Goal: Find specific page/section: Find specific page/section

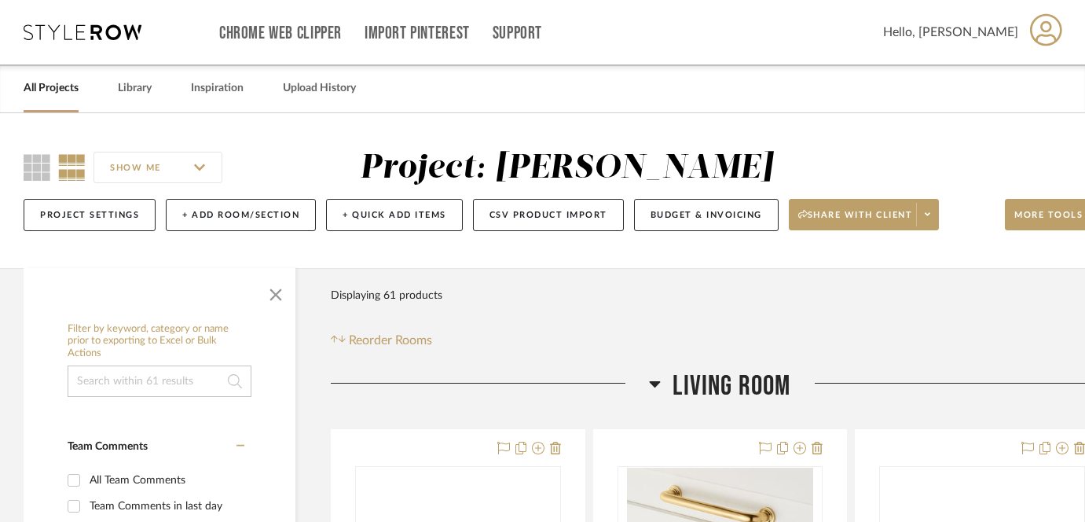
click at [61, 95] on link "All Projects" at bounding box center [51, 88] width 55 height 21
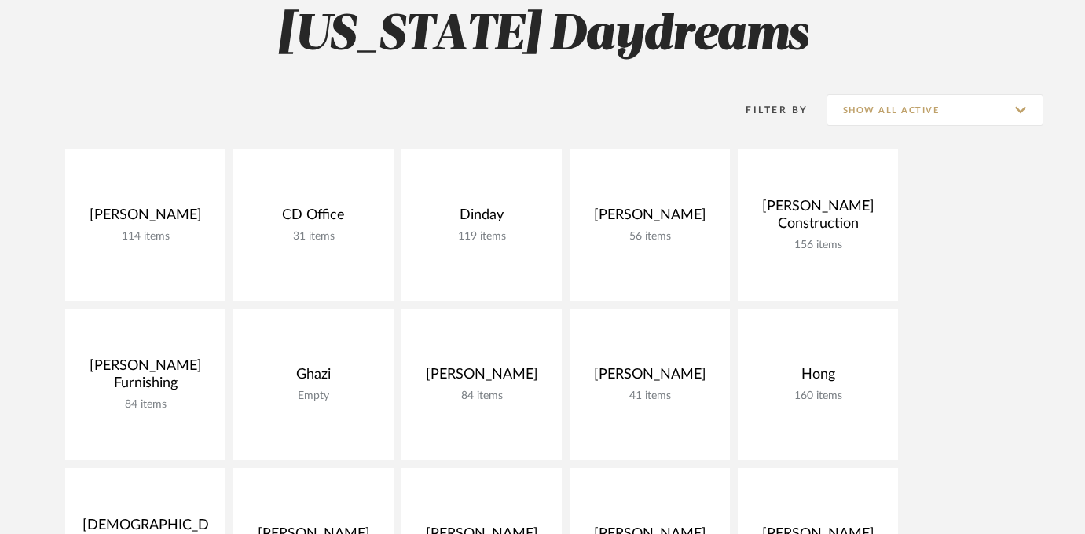
scroll to position [148, 0]
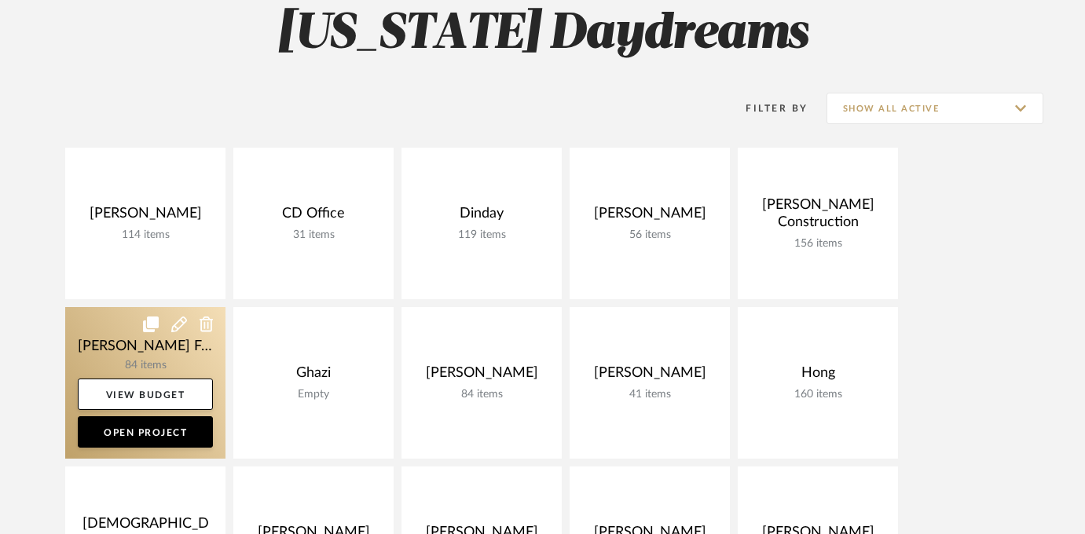
click at [170, 346] on link at bounding box center [145, 383] width 160 height 152
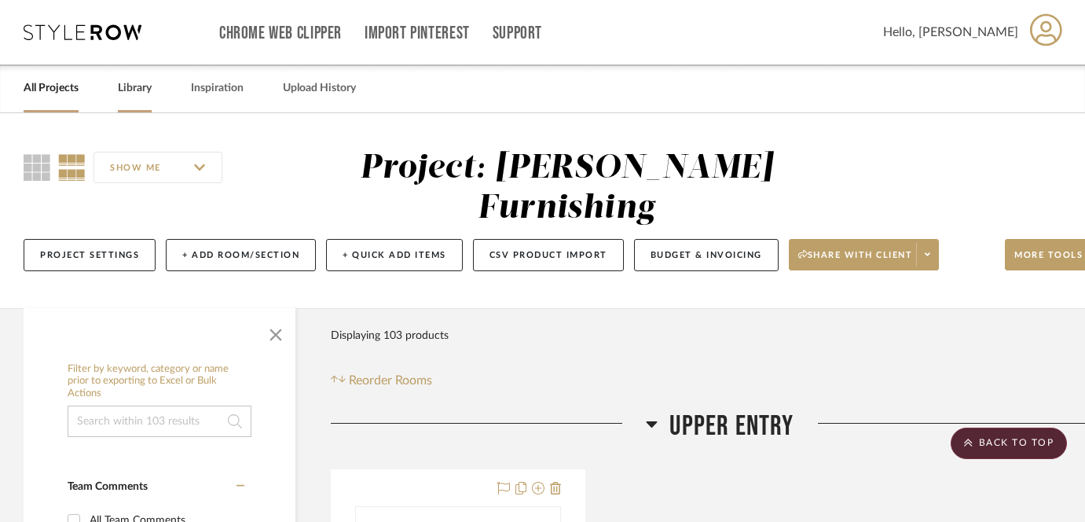
click at [140, 82] on link "Library" at bounding box center [135, 88] width 34 height 21
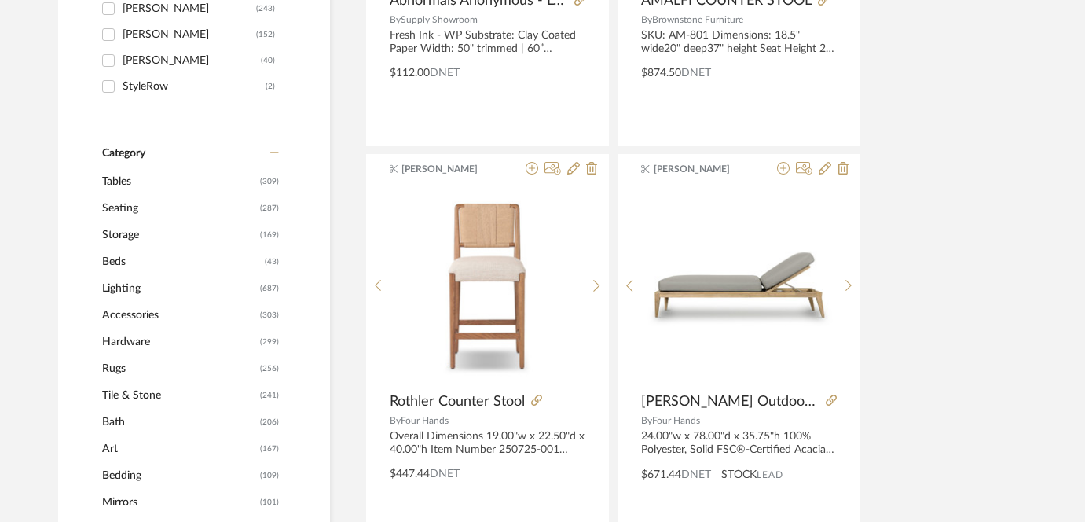
click at [130, 210] on span "Seating" at bounding box center [179, 208] width 154 height 27
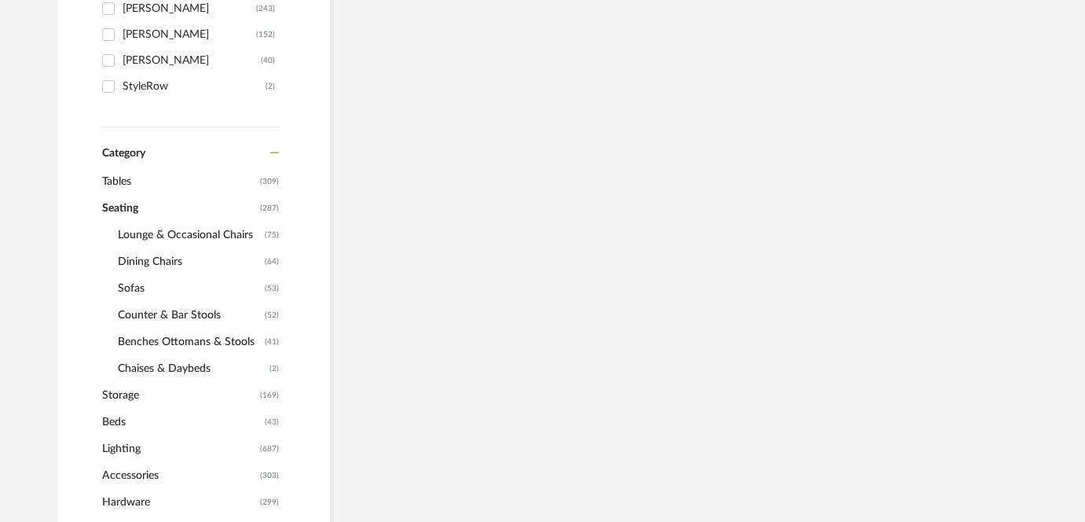
click at [134, 328] on span "Benches Ottomans & Stools" at bounding box center [189, 341] width 143 height 27
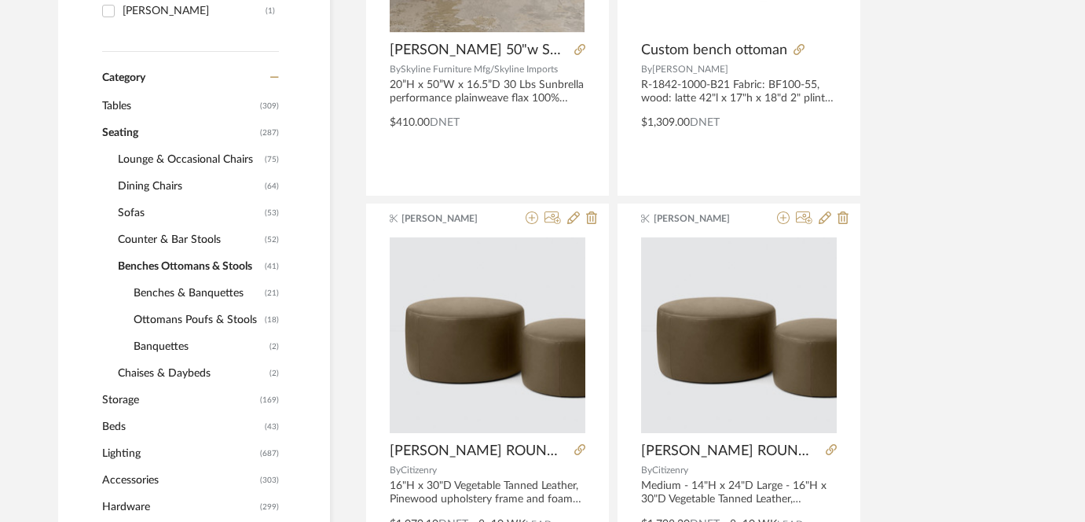
scroll to position [570, 0]
click at [173, 183] on span "Dining Chairs" at bounding box center [189, 185] width 143 height 27
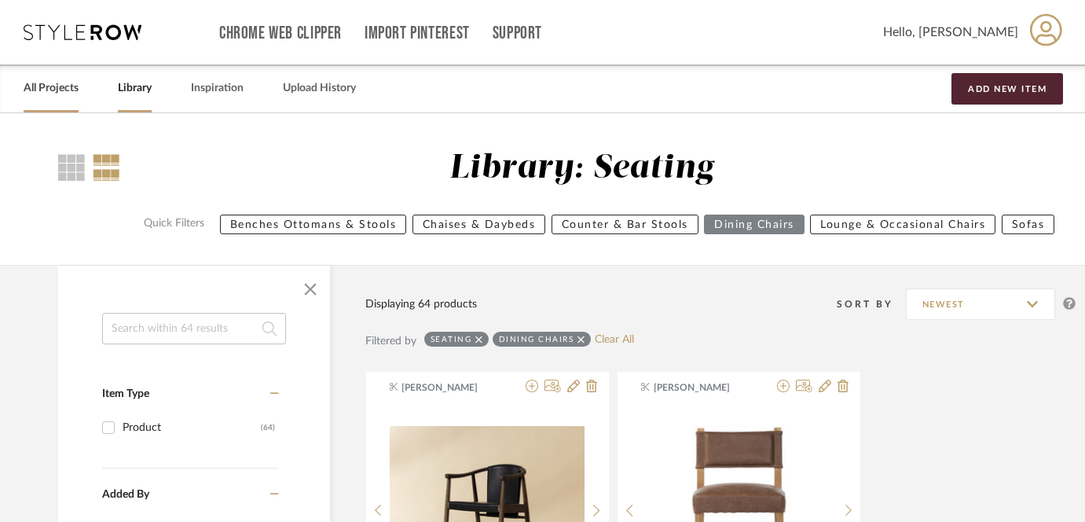
click at [60, 90] on link "All Projects" at bounding box center [51, 88] width 55 height 21
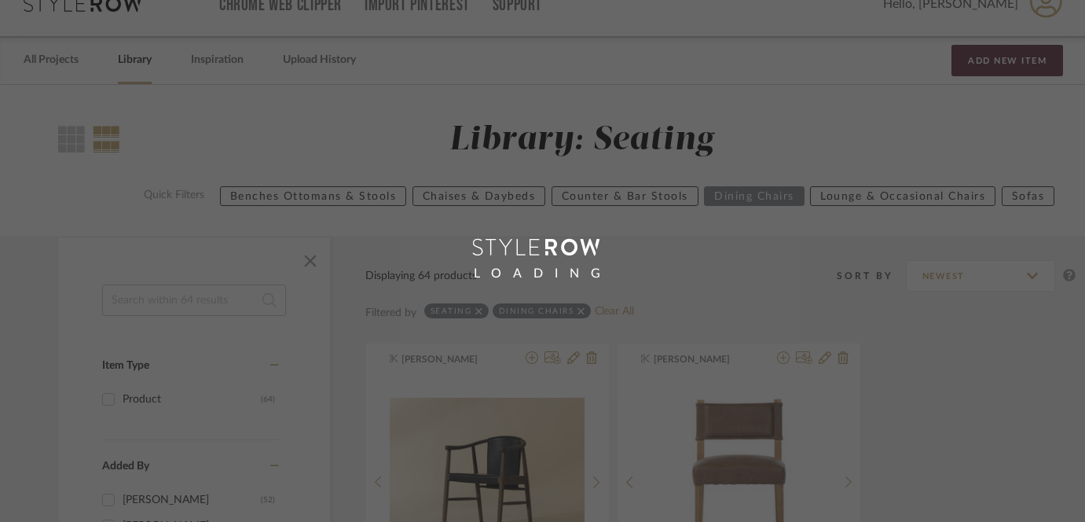
scroll to position [31, 0]
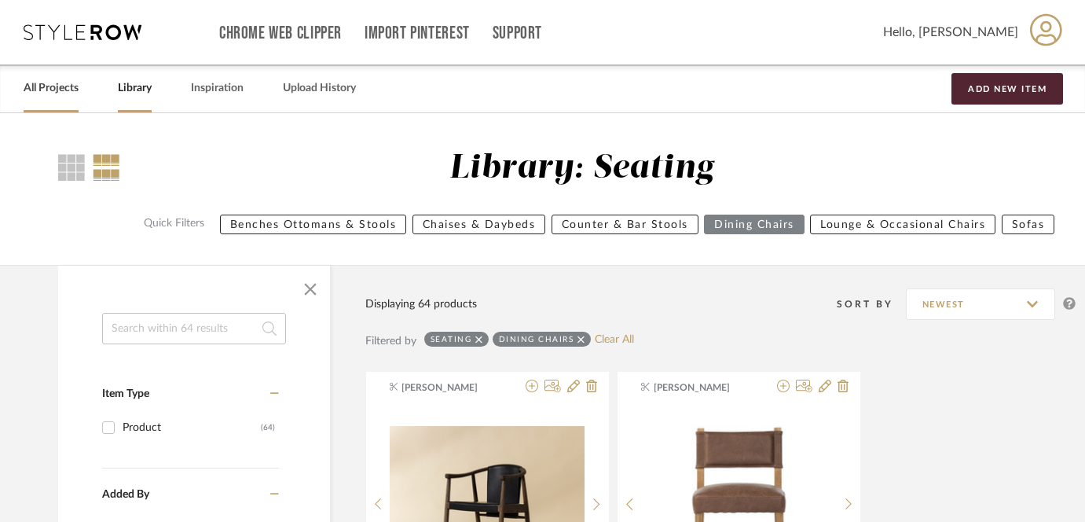
click at [41, 89] on link "All Projects" at bounding box center [51, 88] width 55 height 21
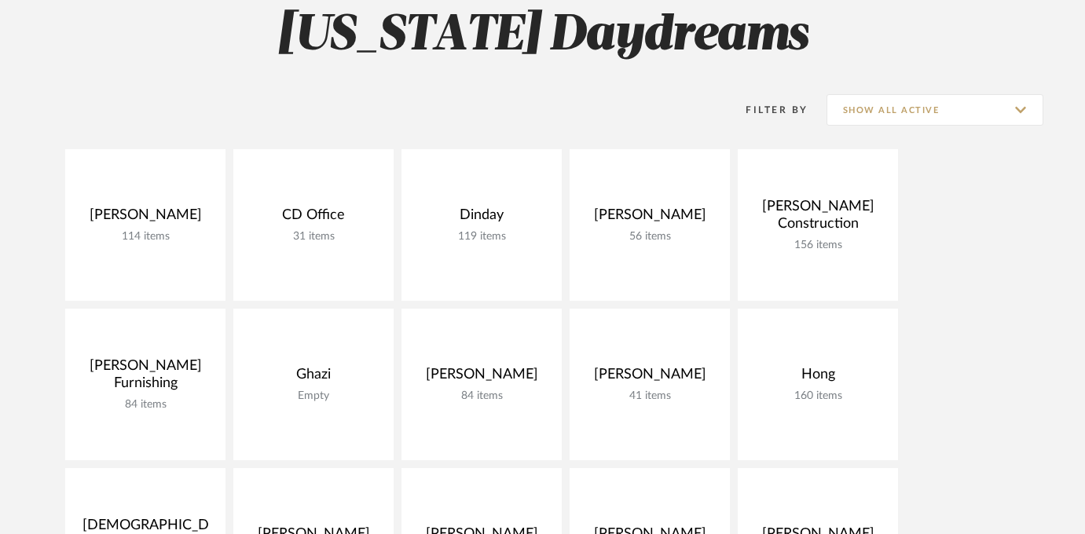
scroll to position [153, 0]
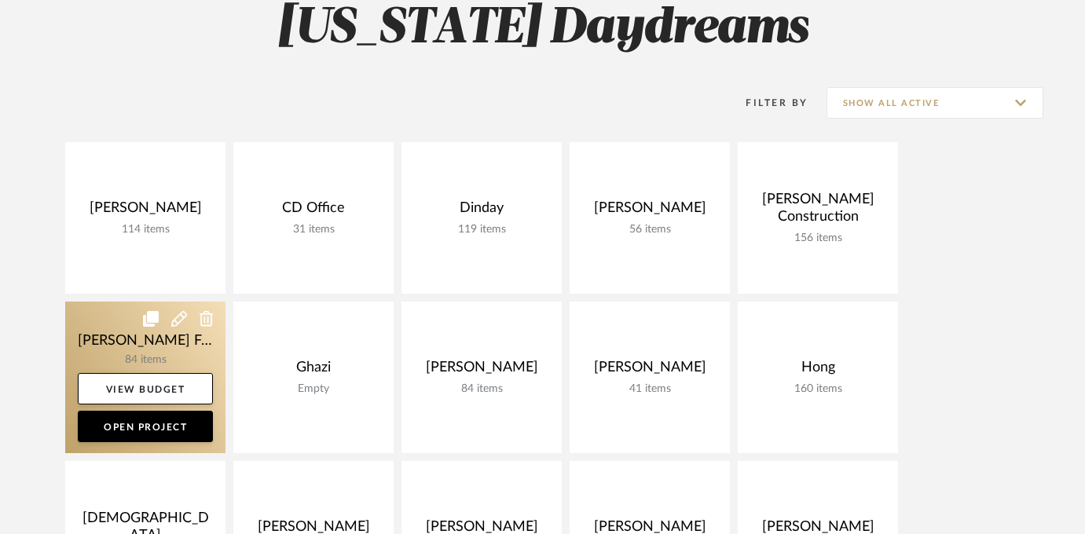
click at [181, 345] on link at bounding box center [145, 378] width 160 height 152
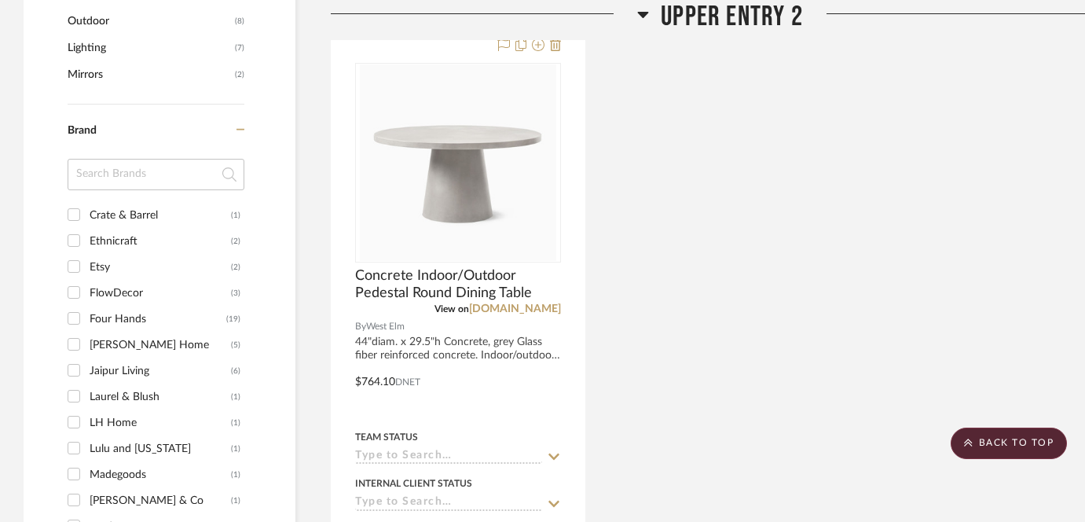
scroll to position [1257, 0]
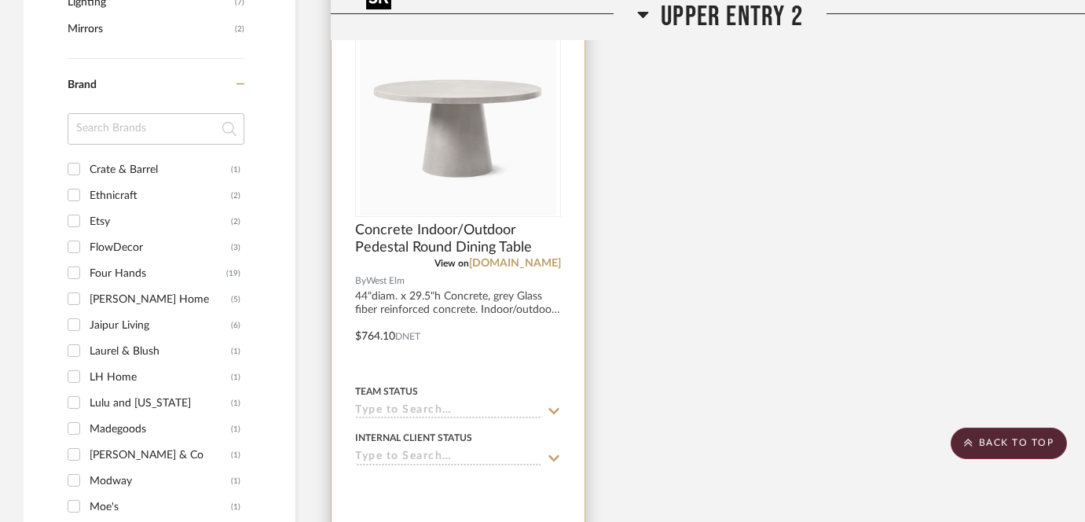
click at [0, 0] on img at bounding box center [0, 0] width 0 height 0
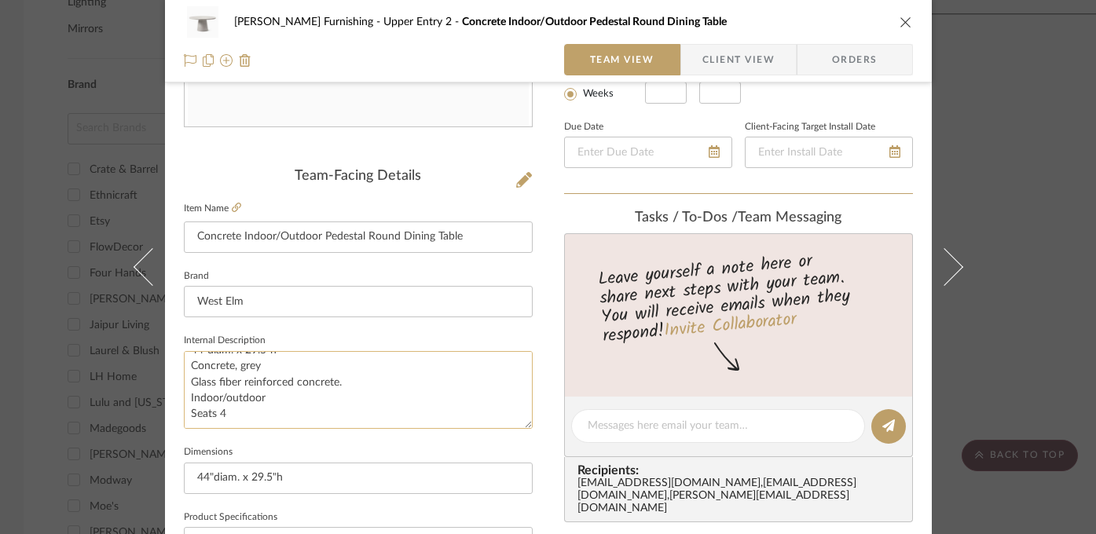
scroll to position [408, 0]
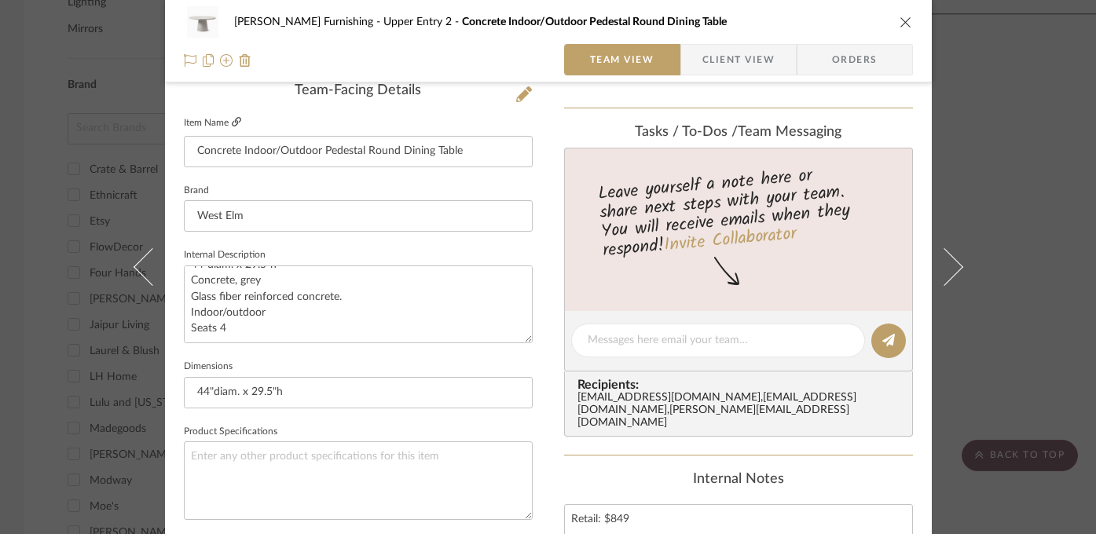
click at [233, 124] on icon at bounding box center [236, 121] width 9 height 9
click at [977, 145] on div "[PERSON_NAME] Furnishing Upper Entry 2 Concrete Indoor/Outdoor Pedestal Round D…" at bounding box center [548, 267] width 1096 height 534
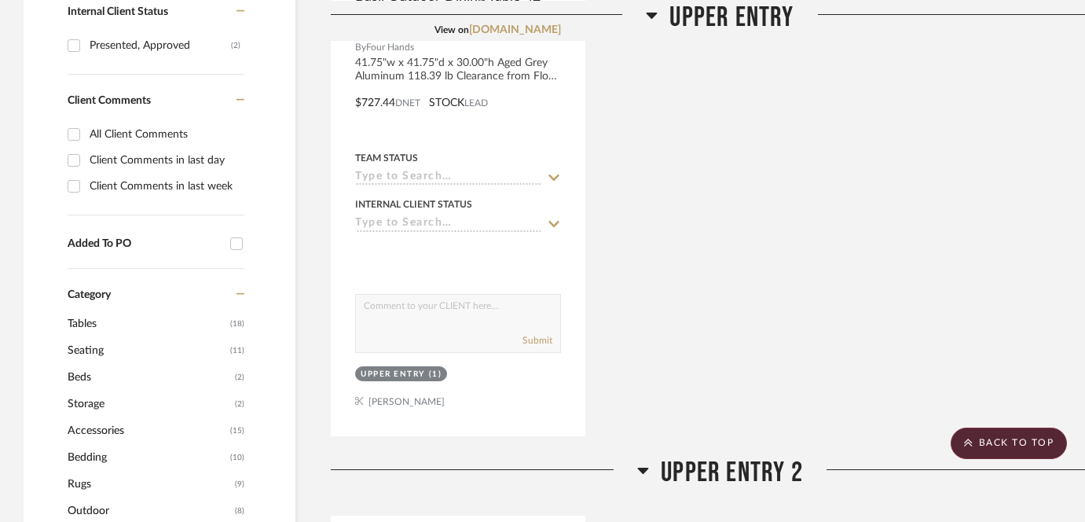
scroll to position [720, 0]
